Goal: Use online tool/utility: Utilize a website feature to perform a specific function

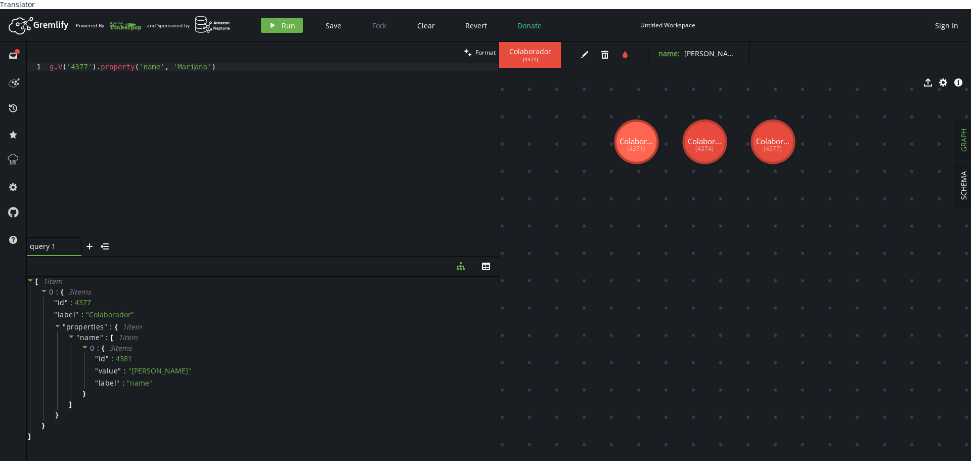
scroll to position [0, 144]
click at [144, 63] on div "g . V ( '4377' ) . property ( 'name' , 'Mariana' )" at bounding box center [273, 159] width 451 height 192
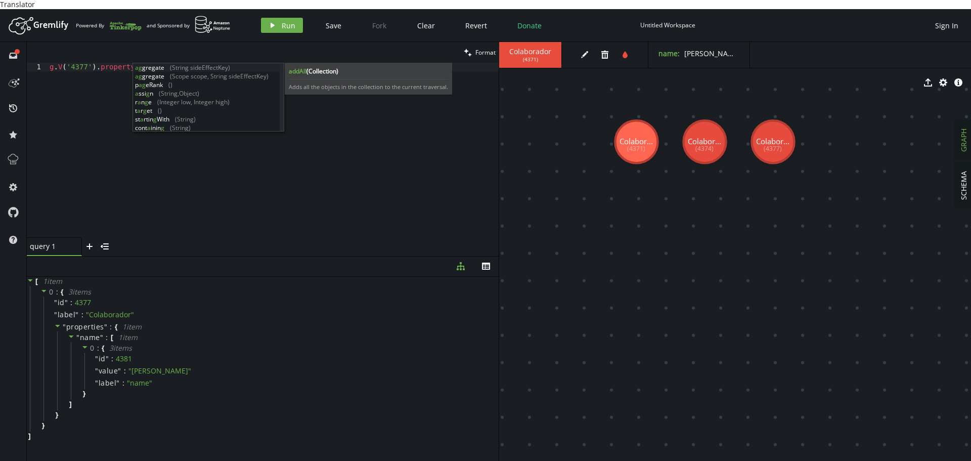
scroll to position [0, 97]
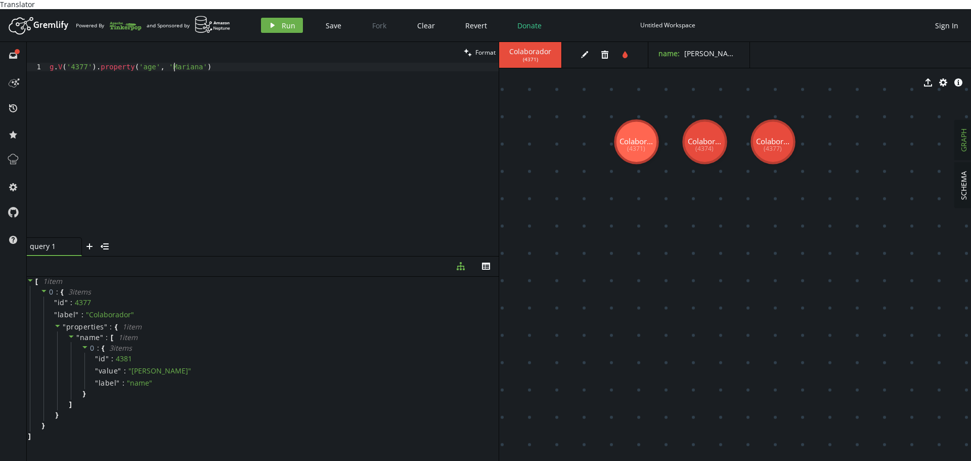
click at [176, 63] on div "g . V ( '4377' ) . property ( 'age' , 'Mariana' )" at bounding box center [273, 159] width 451 height 192
click at [282, 21] on span "Run" at bounding box center [289, 26] width 14 height 10
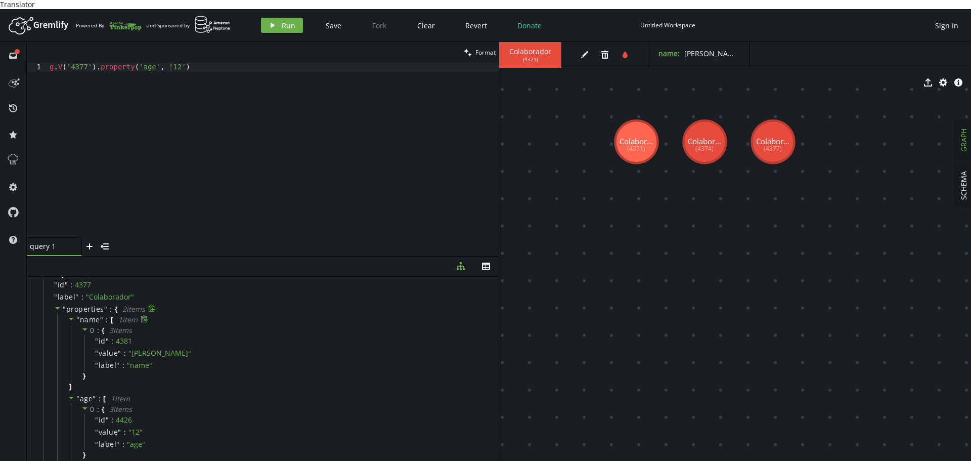
scroll to position [0, 0]
click at [71, 333] on icon at bounding box center [71, 336] width 7 height 7
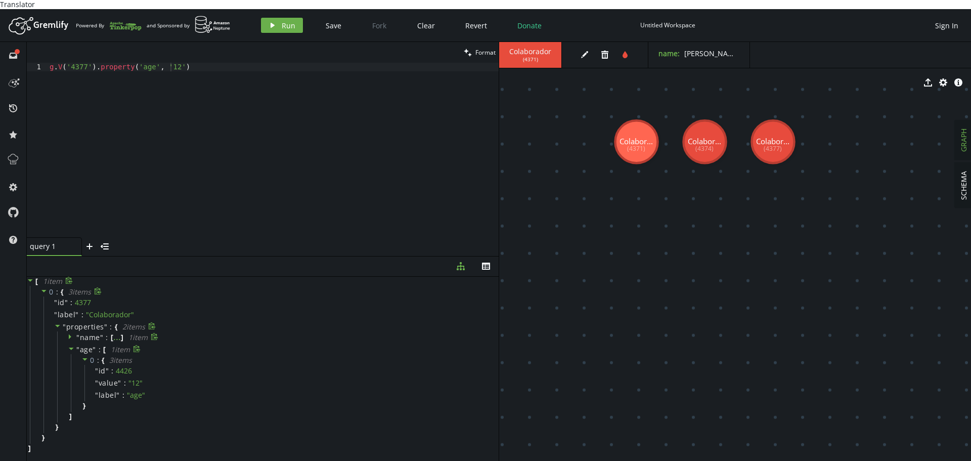
click at [72, 345] on icon at bounding box center [71, 348] width 7 height 7
click at [69, 346] on icon at bounding box center [70, 348] width 3 height 5
click at [69, 345] on icon at bounding box center [71, 348] width 7 height 7
click at [67, 331] on div "" name " : [ ... ] 1 item" at bounding box center [275, 337] width 437 height 12
click at [196, 67] on div "g . V ( '4377' ) . property ( 'age' , '12' )" at bounding box center [273, 159] width 451 height 192
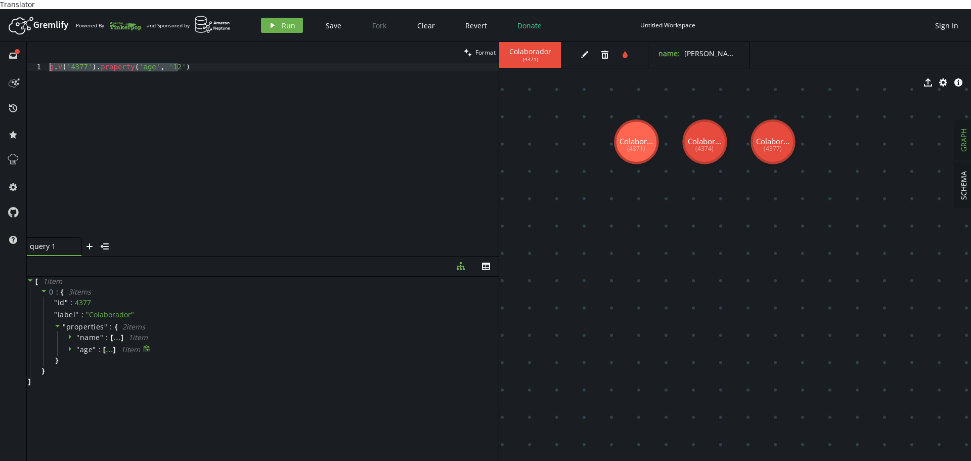
drag, startPoint x: 194, startPoint y: 62, endPoint x: 0, endPoint y: 33, distance: 196.3
click at [0, 42] on div "full-circle inbox history star cog help clean Format g.V('4377').property('age'…" at bounding box center [485, 256] width 971 height 428
paste textarea "addV('Colaborador').property('name','Maria').next();"
click at [200, 63] on div "g . addV ( 'Colaborador' ) . property ( 'name' , 'Maria' ) . next ( ) ;" at bounding box center [273, 159] width 451 height 192
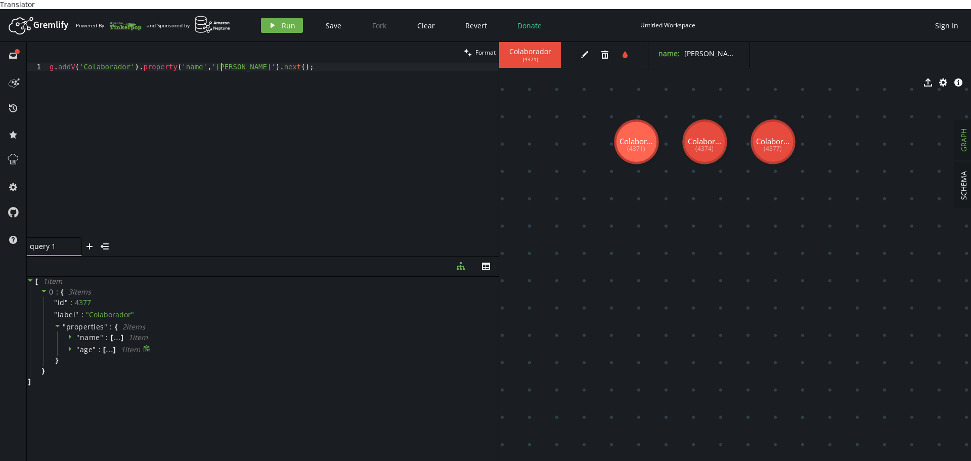
scroll to position [0, 179]
drag, startPoint x: 130, startPoint y: 58, endPoint x: 235, endPoint y: 57, distance: 104.7
click at [235, 63] on div "g . addV ( 'Colaborador' ) . property ( 'name' , 'Alberto' ) . next ( ) ;" at bounding box center [273, 159] width 451 height 192
paste textarea "property('name','Alberto')."
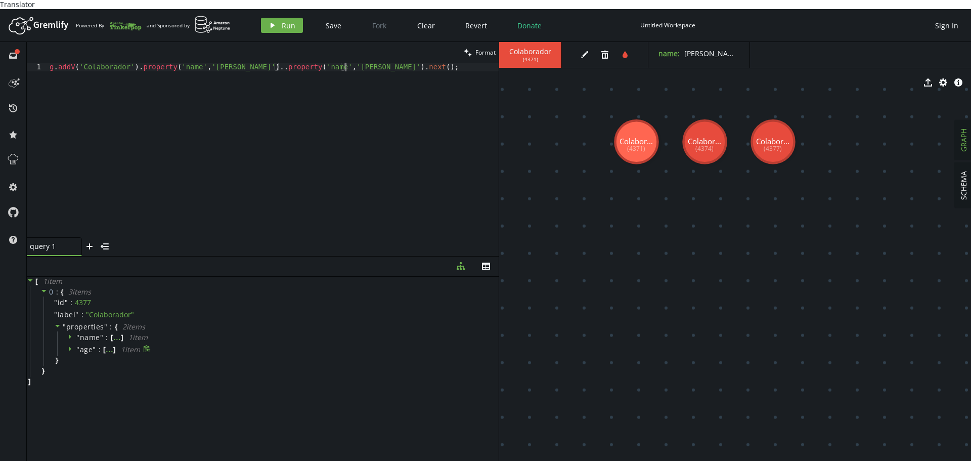
click at [242, 63] on div "g . addV ( 'Colaborador' ) . property ( 'name' , 'Alberto' ) .. property ( 'nam…" at bounding box center [273, 159] width 451 height 192
click at [285, 63] on div "g . addV ( 'Colaborador' ) . property ( 'name' , 'Alberto' ) . property ( 'name…" at bounding box center [273, 159] width 451 height 192
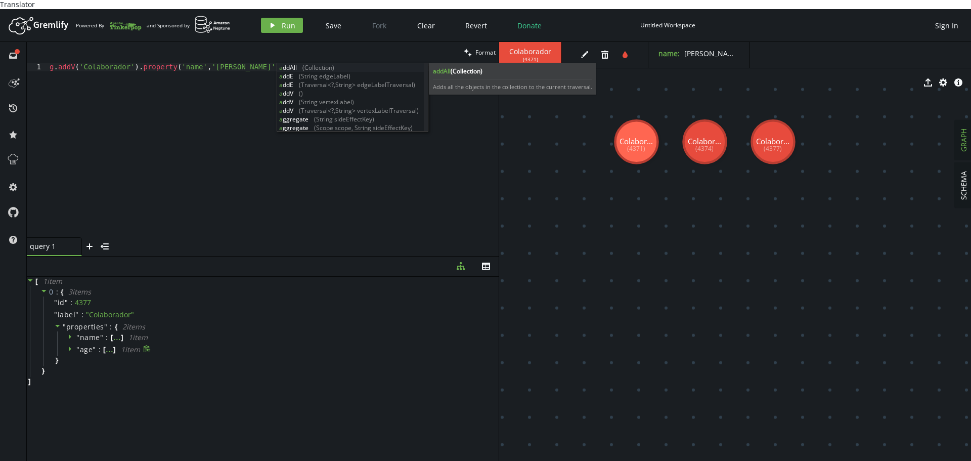
scroll to position [0, 241]
click at [317, 63] on div "g . addV ( 'Colaborador' ) . property ( 'name' , 'Alberto' ) . property ( 'Age'…" at bounding box center [273, 159] width 451 height 192
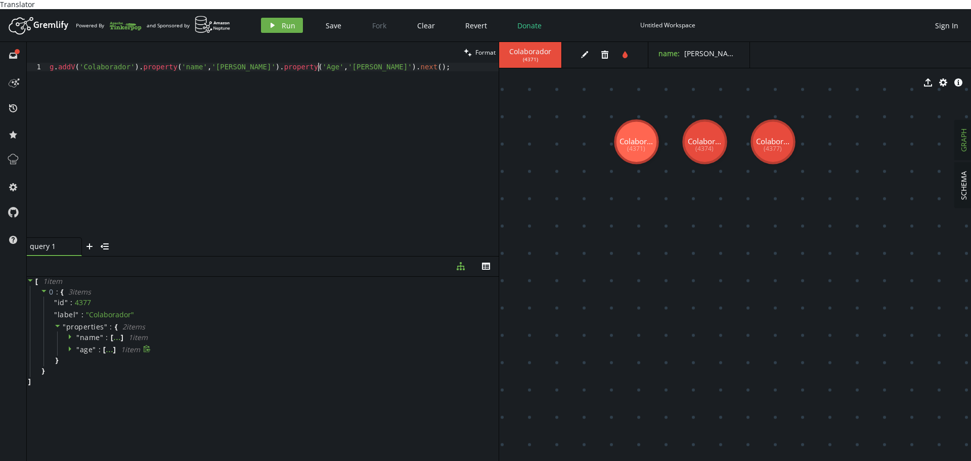
click at [317, 63] on div "g . addV ( 'Colaborador' ) . property ( 'name' , 'Alberto' ) . property ( 'Age'…" at bounding box center [273, 159] width 451 height 192
type textarea "g.addV('Colaborador').property('name','Alberto').property('Age','33').next();"
click at [285, 21] on span "Run" at bounding box center [289, 26] width 14 height 10
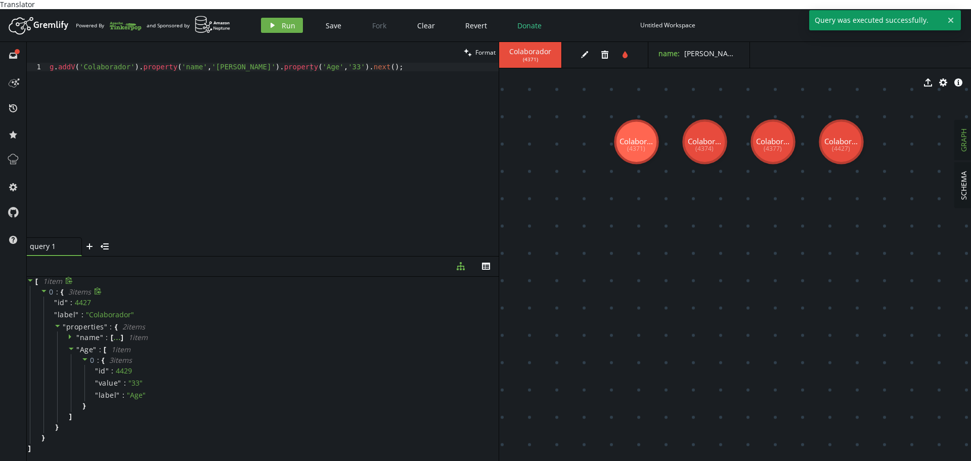
click at [322, 433] on div "0 : { 3 item s " id " : 4427 " label " : " Colaborador " " properties " : { 2 i…" at bounding box center [264, 365] width 469 height 158
click at [67, 343] on div "" Age " : [ 1 item 0 : { 3 item s " id " : 4429 " value " : " 33 " " label " : …" at bounding box center [275, 382] width 437 height 79
click at [70, 345] on icon at bounding box center [71, 348] width 7 height 7
click at [70, 333] on icon at bounding box center [71, 336] width 7 height 7
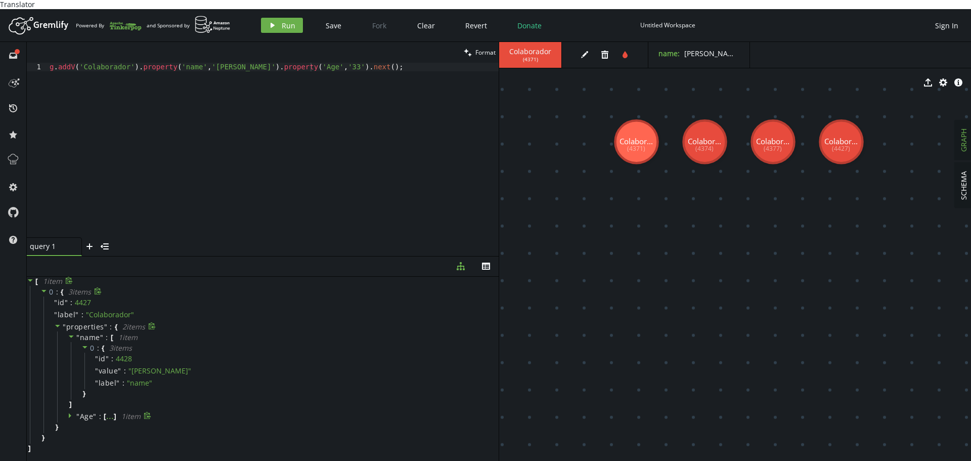
click at [70, 333] on icon at bounding box center [71, 336] width 7 height 7
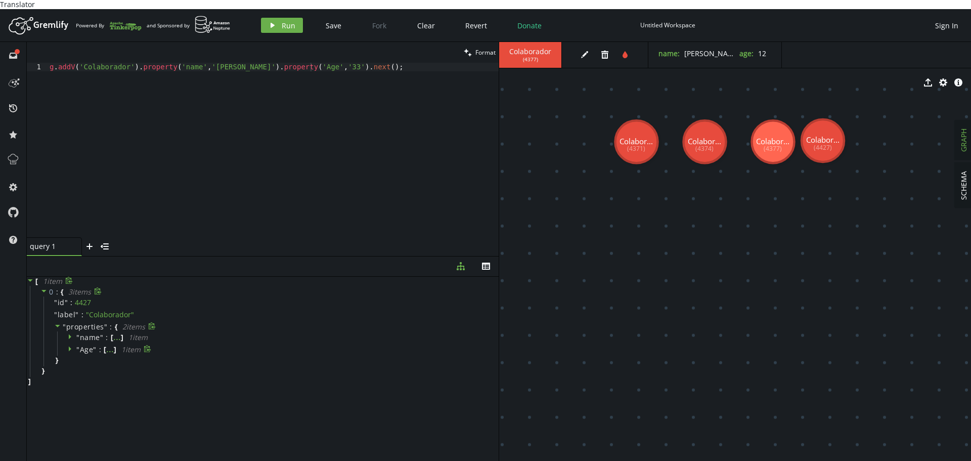
click at [206, 381] on div "[ 1 item 0 : { 3 item s " id " : 4427 " label " : " Colaborador " " properties …" at bounding box center [263, 371] width 472 height 189
click at [253, 134] on div "g . addV ( 'Colaborador' ) . property ( 'name' , 'Alberto' ) . property ( 'Age'…" at bounding box center [273, 159] width 451 height 192
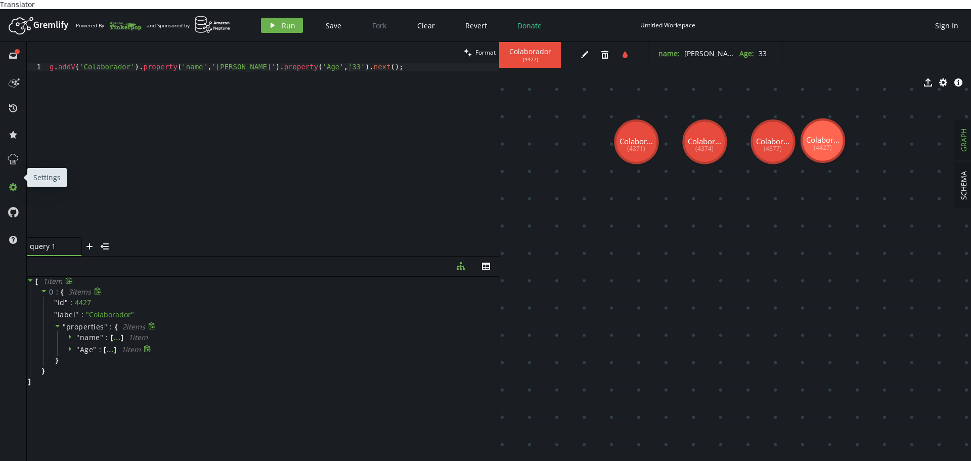
click at [17, 183] on icon "cog" at bounding box center [13, 187] width 8 height 8
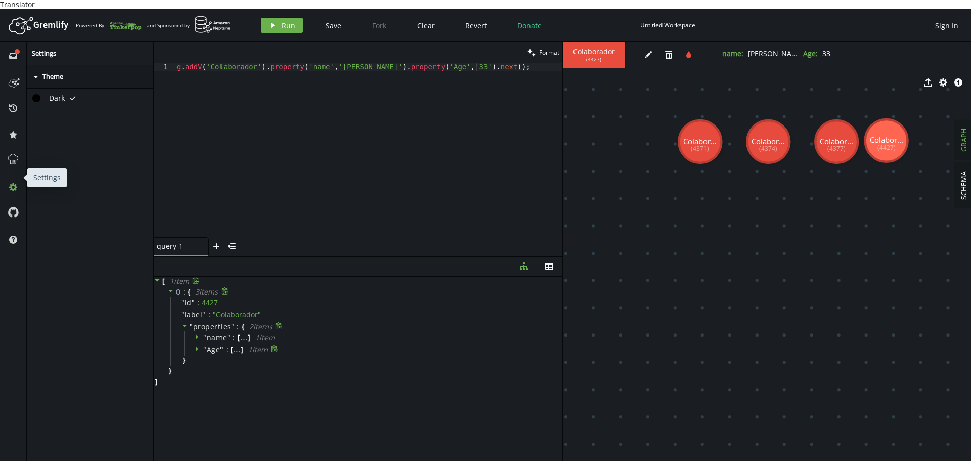
click at [17, 183] on icon "cog" at bounding box center [13, 187] width 8 height 8
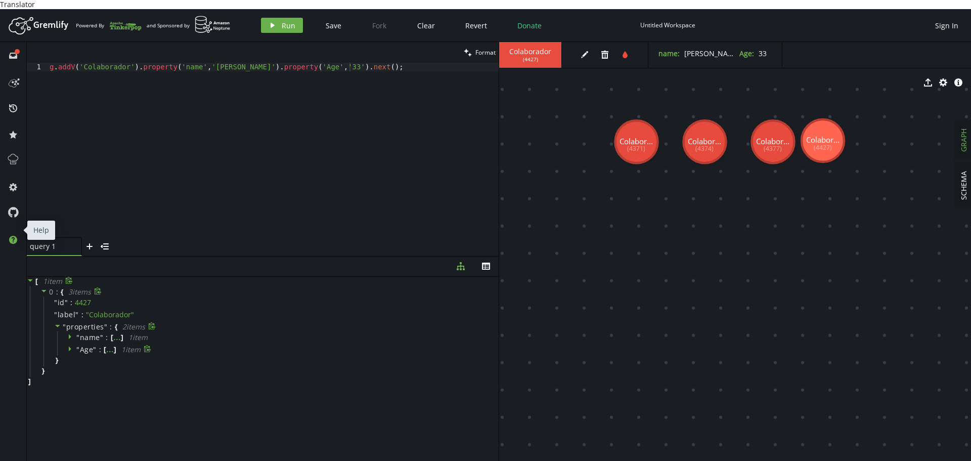
click at [13, 236] on icon "help" at bounding box center [13, 240] width 8 height 8
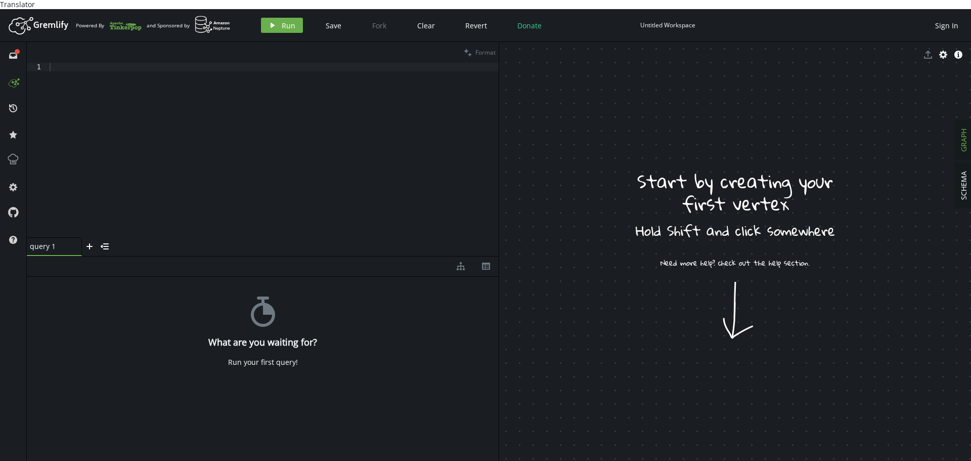
click at [15, 73] on icon at bounding box center [13, 81] width 16 height 16
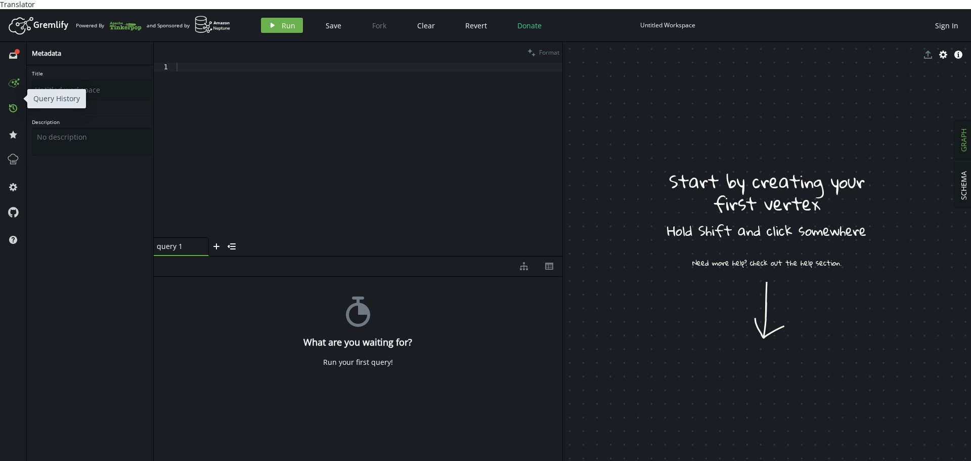
click at [13, 104] on icon at bounding box center [13, 108] width 8 height 8
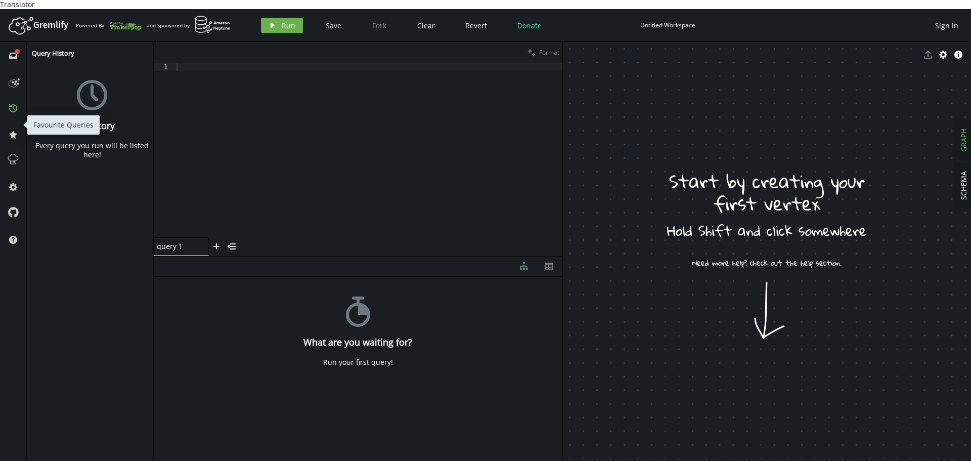
click at [13, 135] on span "star" at bounding box center [13, 134] width 16 height 26
click at [1, 144] on div "full-circle inbox history star cog help" at bounding box center [13, 256] width 27 height 428
click at [20, 152] on button at bounding box center [13, 160] width 16 height 16
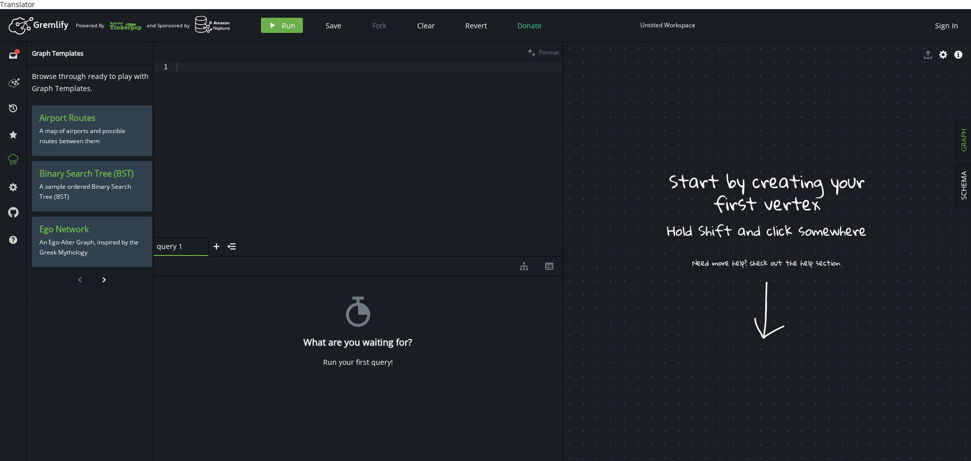
click at [60, 305] on div "Browse through ready to play with Graph Templates. Airport Routes A map of airp…" at bounding box center [92, 269] width 130 height 409
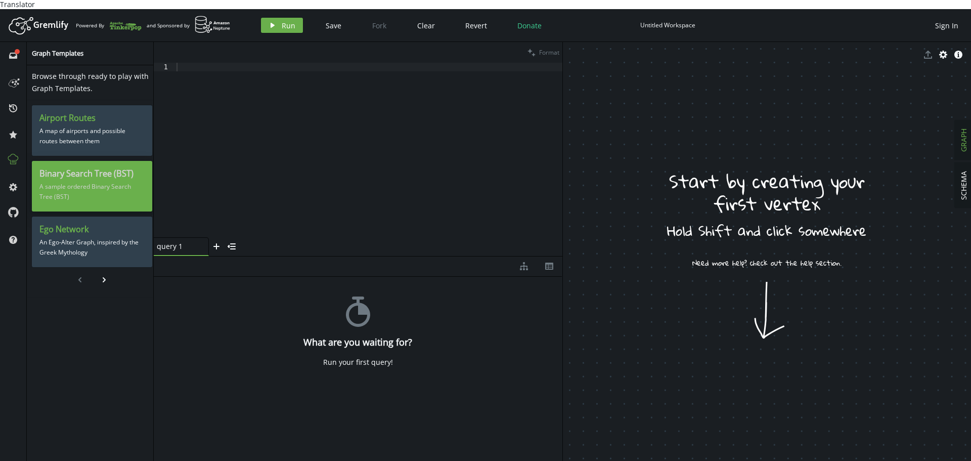
click at [61, 181] on p "A sample ordered Binary Search Tree (BST)" at bounding box center [91, 191] width 105 height 25
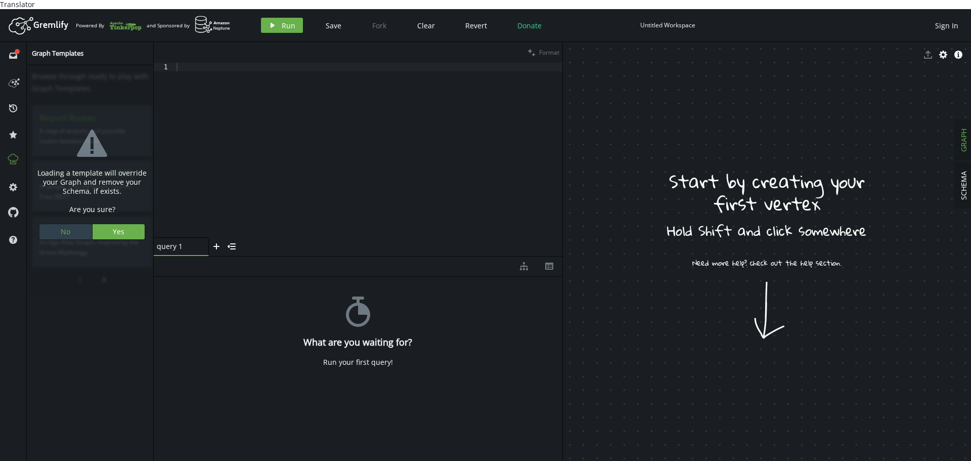
click at [67, 229] on button "No" at bounding box center [65, 231] width 53 height 15
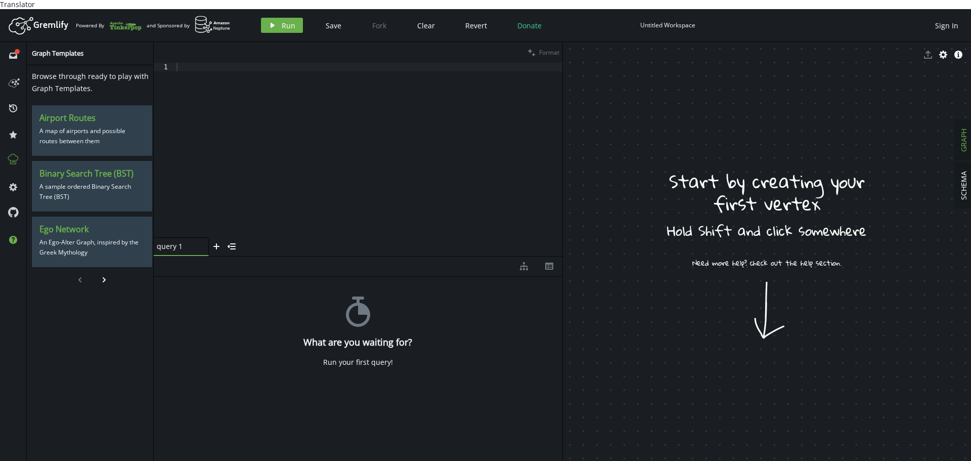
click at [14, 236] on button "help" at bounding box center [13, 239] width 16 height 16
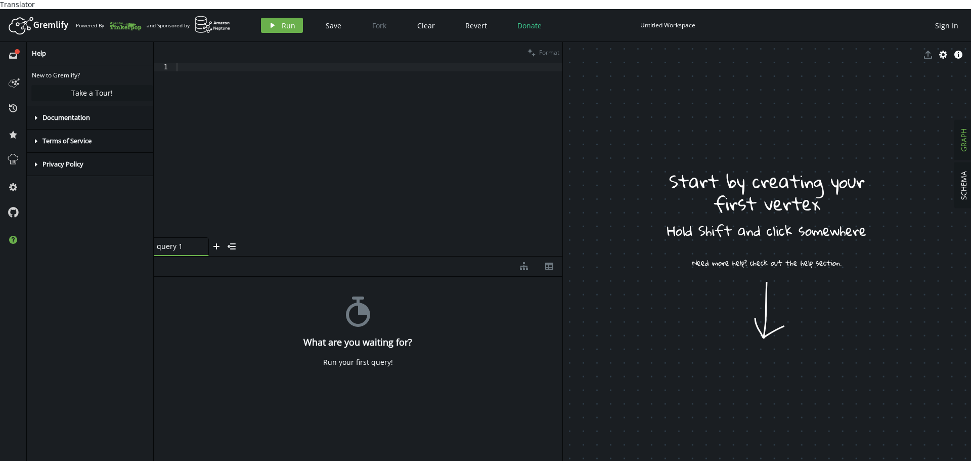
click at [0, 231] on div "full-circle inbox history star cog help" at bounding box center [13, 256] width 27 height 428
click at [34, 114] on icon "caret-right" at bounding box center [36, 118] width 8 height 8
click at [107, 145] on link "Official Documentation" at bounding box center [108, 149] width 65 height 9
